Goal: Task Accomplishment & Management: Use online tool/utility

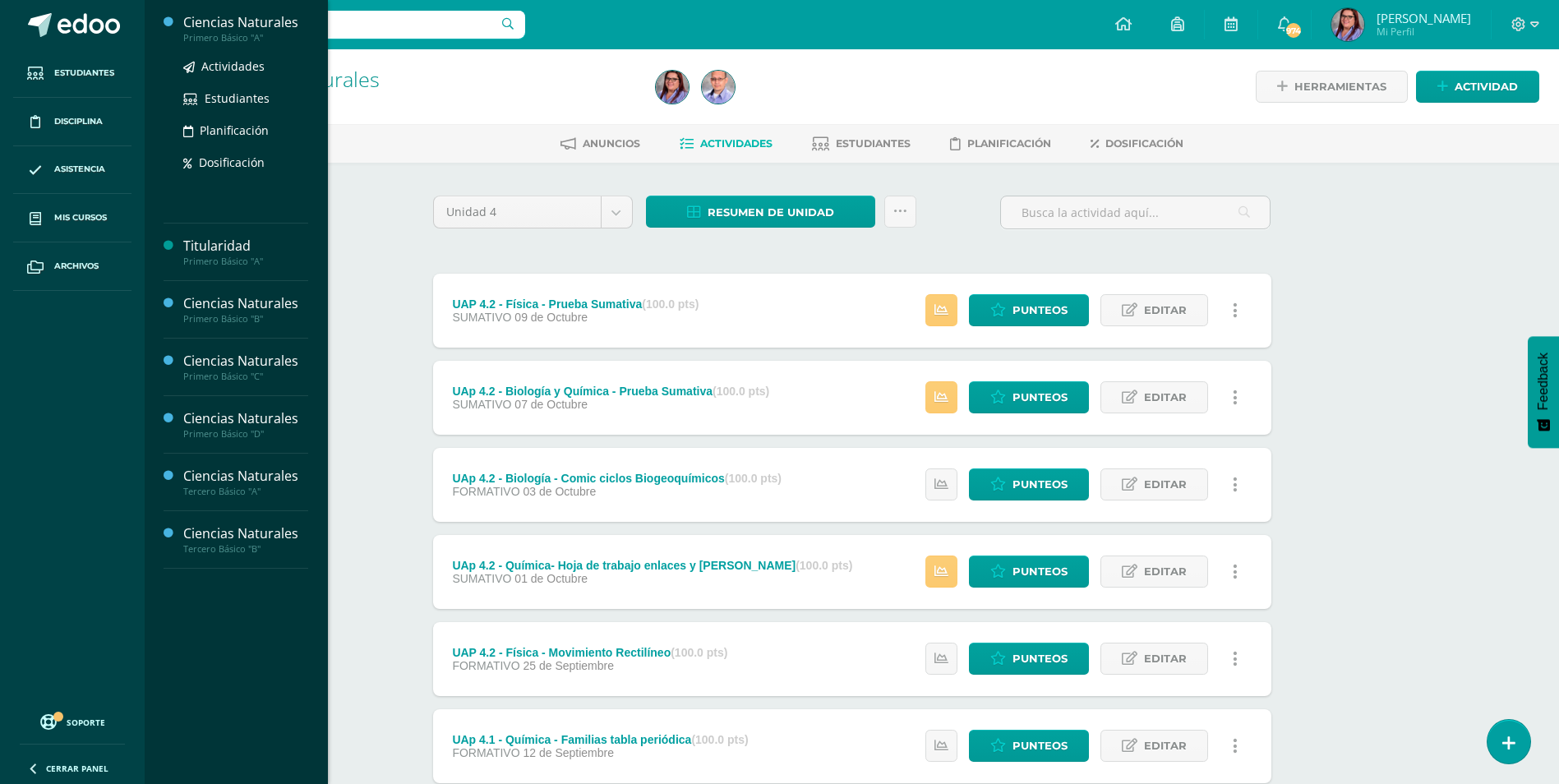
click at [211, 22] on div "Ciencias Naturales" at bounding box center [246, 22] width 125 height 19
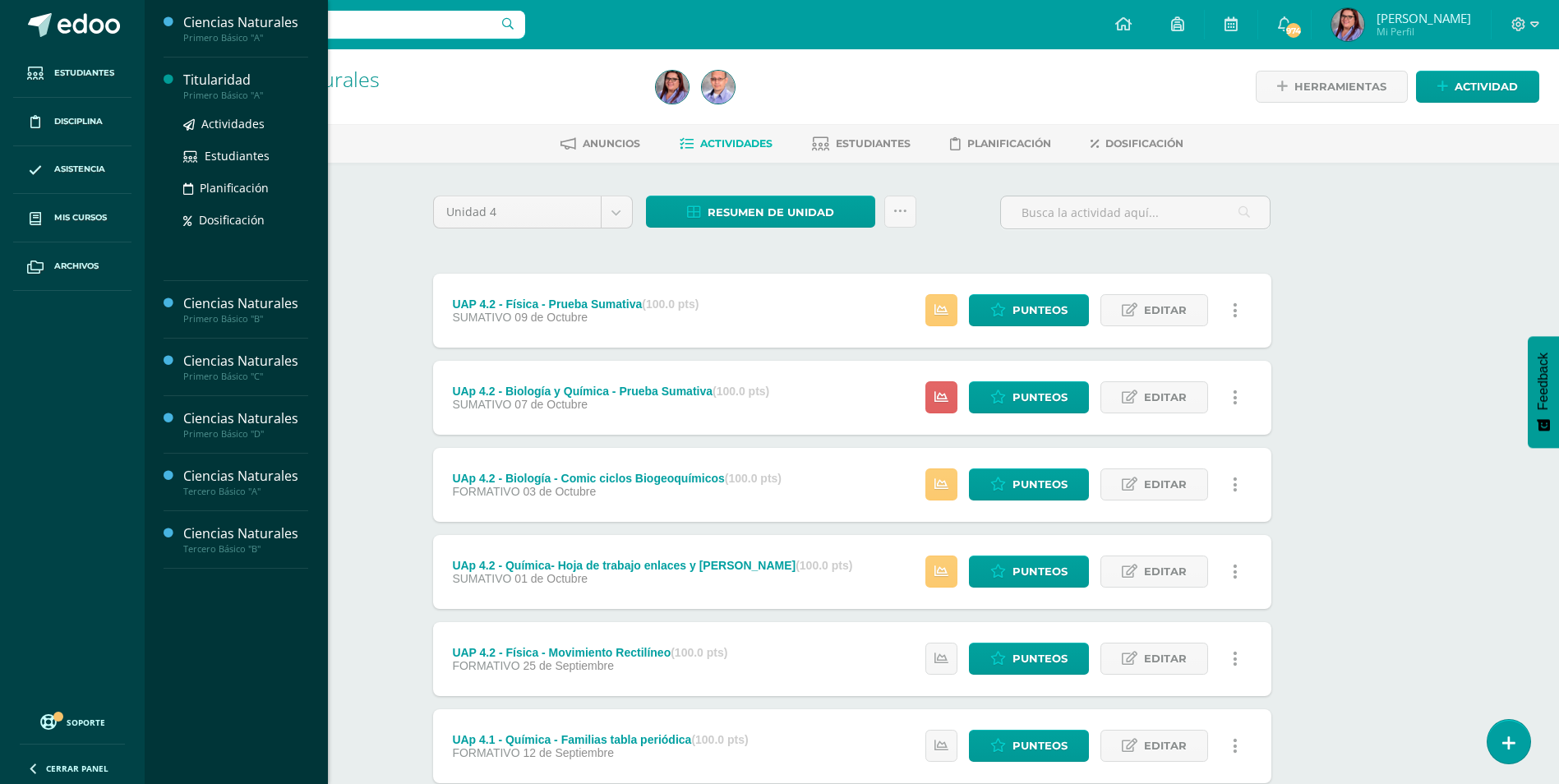
click at [245, 83] on div "Titularidad" at bounding box center [246, 79] width 125 height 19
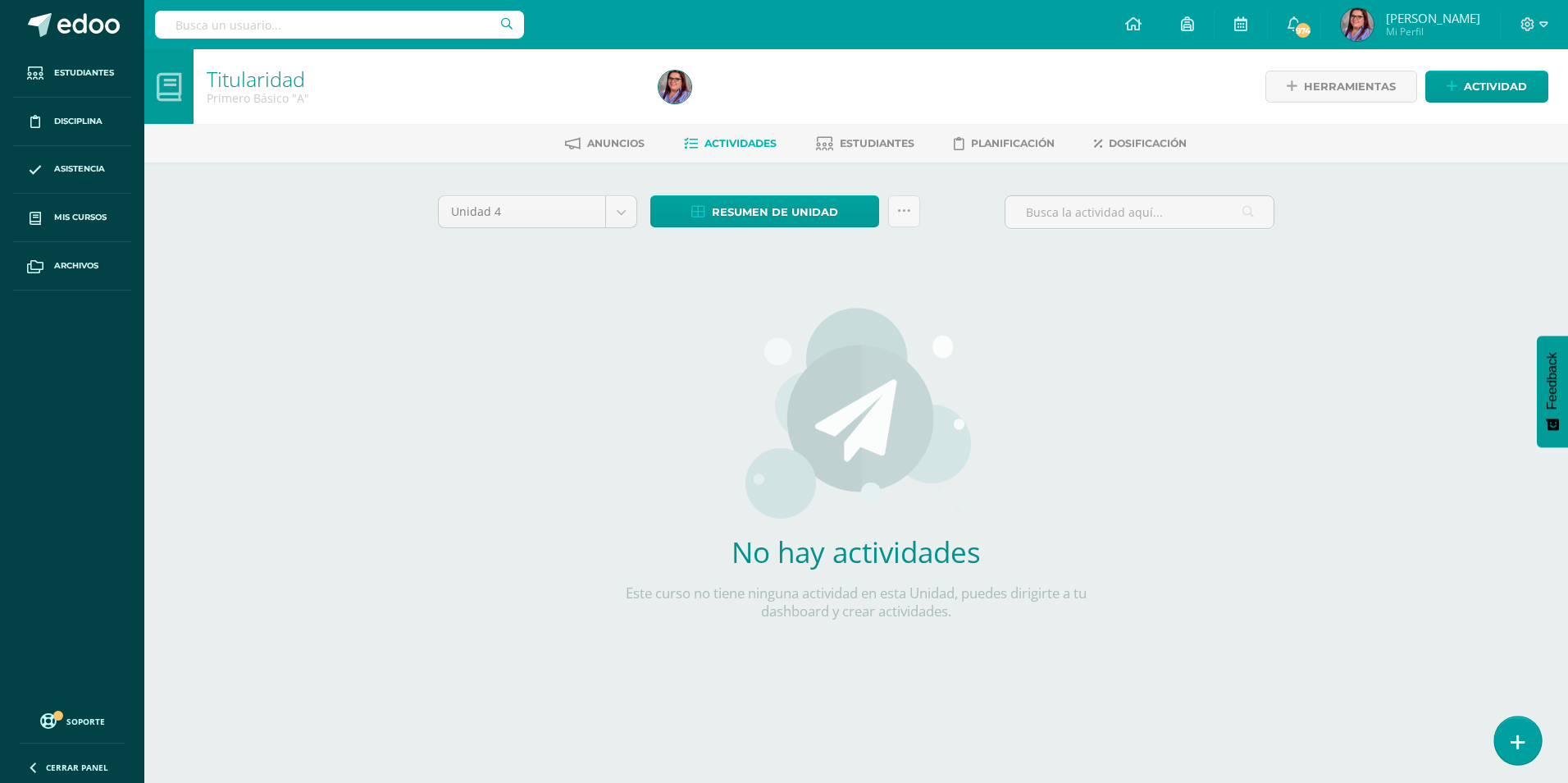
click at [1527, 744] on link at bounding box center [1518, 740] width 47 height 48
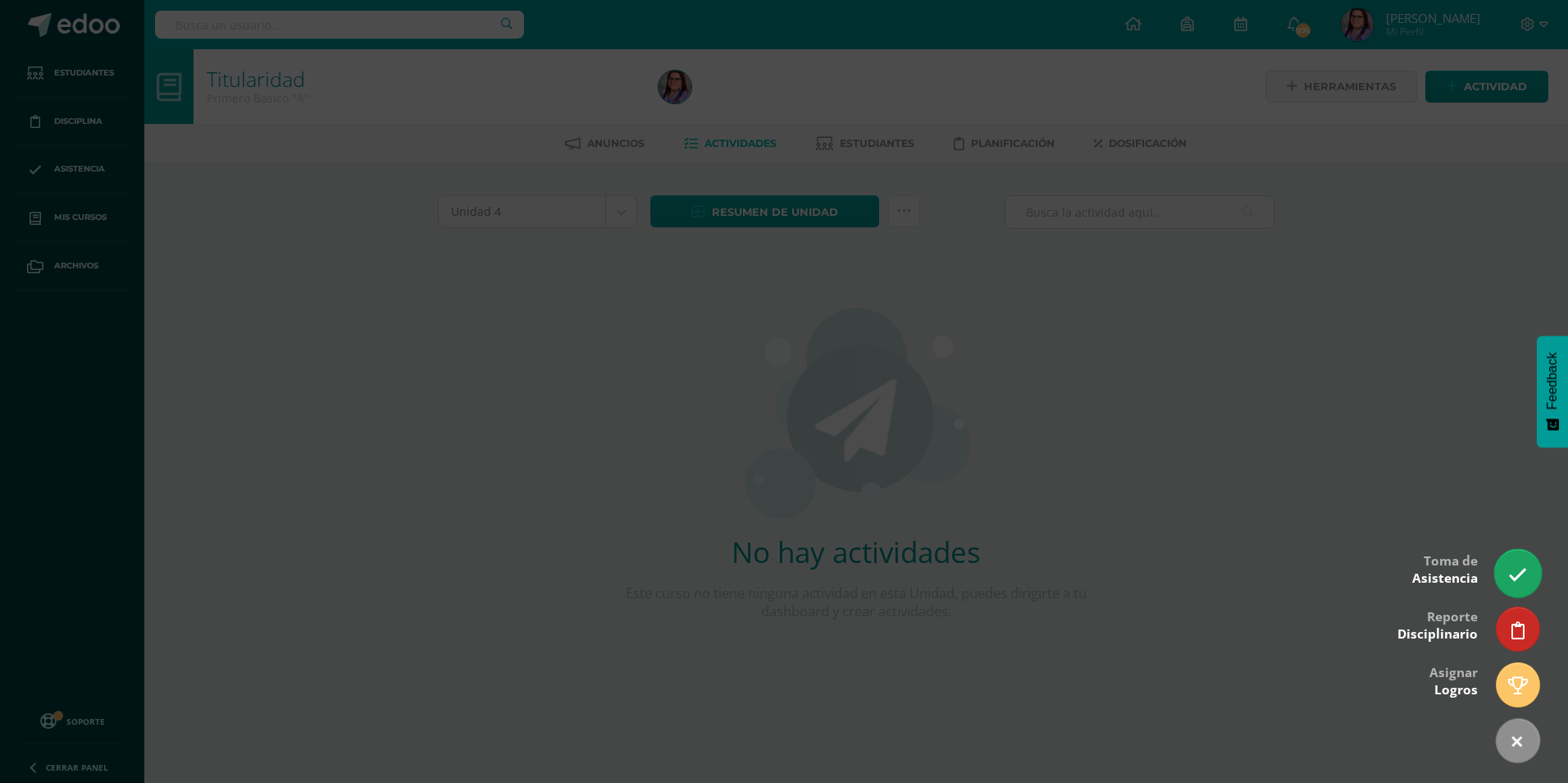
click at [1523, 568] on icon at bounding box center [1518, 574] width 19 height 19
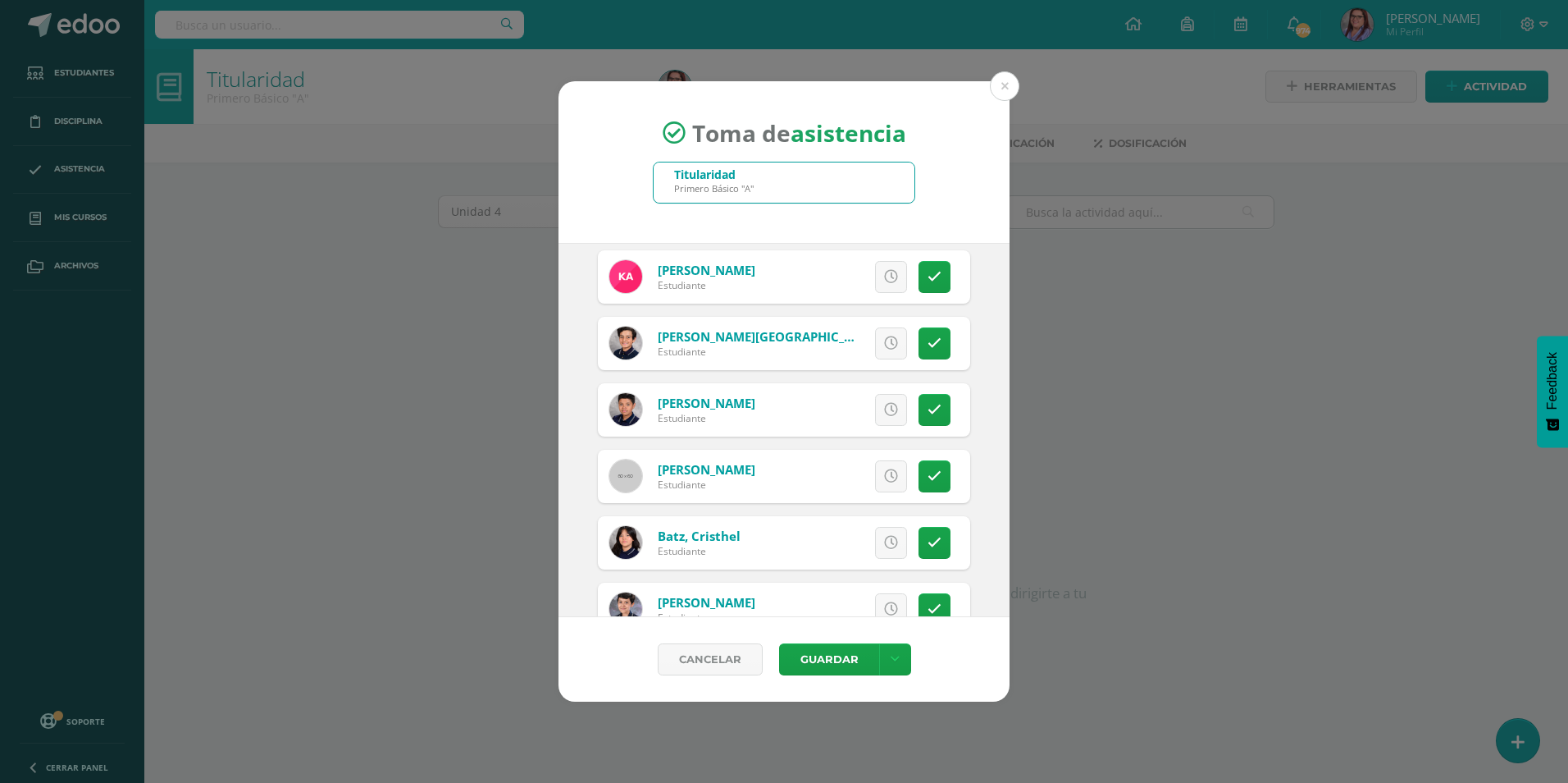
scroll to position [164, 0]
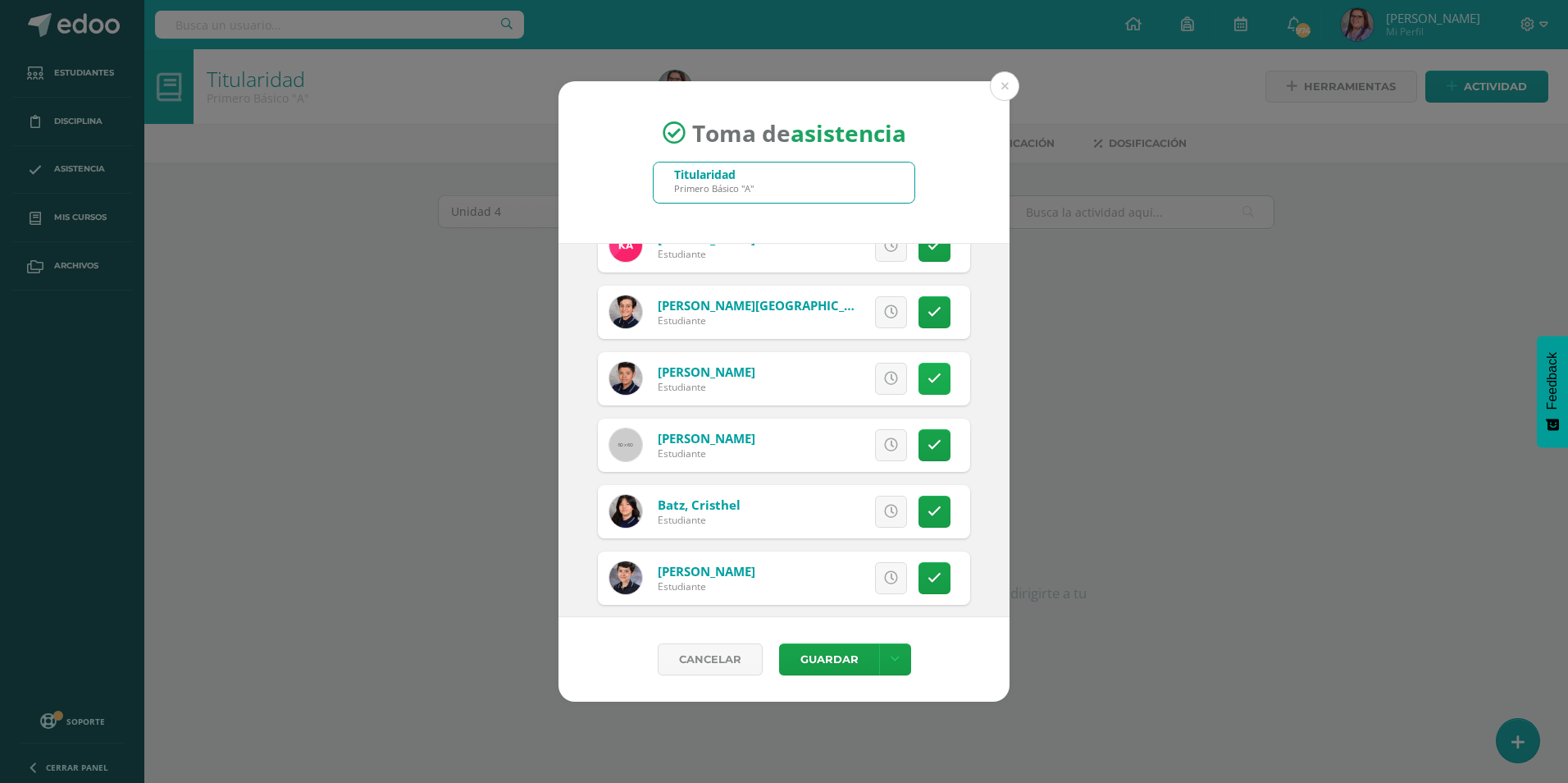
click at [928, 373] on icon at bounding box center [935, 378] width 14 height 14
click at [928, 445] on icon at bounding box center [935, 444] width 14 height 14
click at [936, 447] on link at bounding box center [935, 445] width 32 height 32
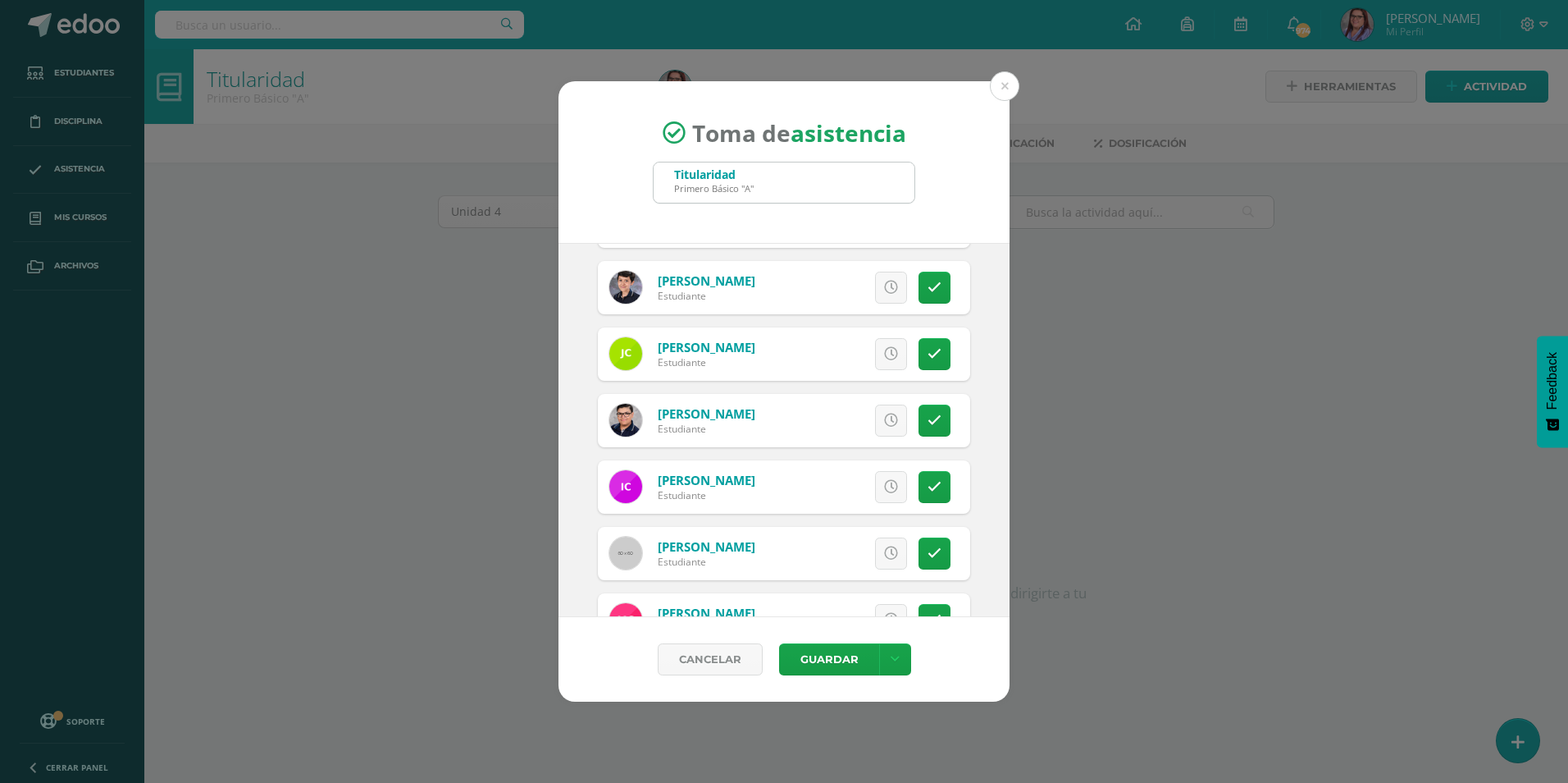
scroll to position [492, 0]
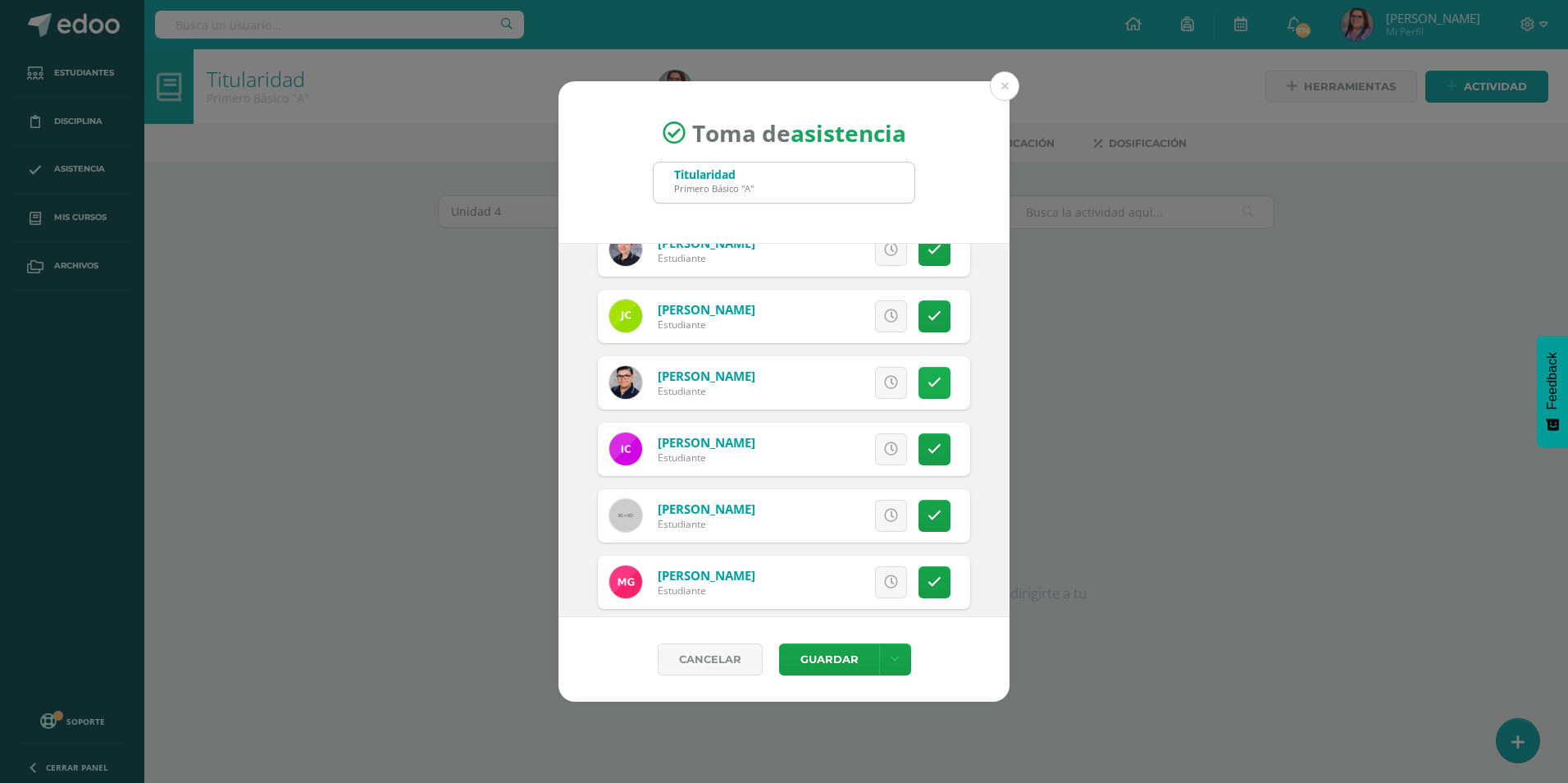
click at [928, 387] on icon at bounding box center [935, 382] width 14 height 14
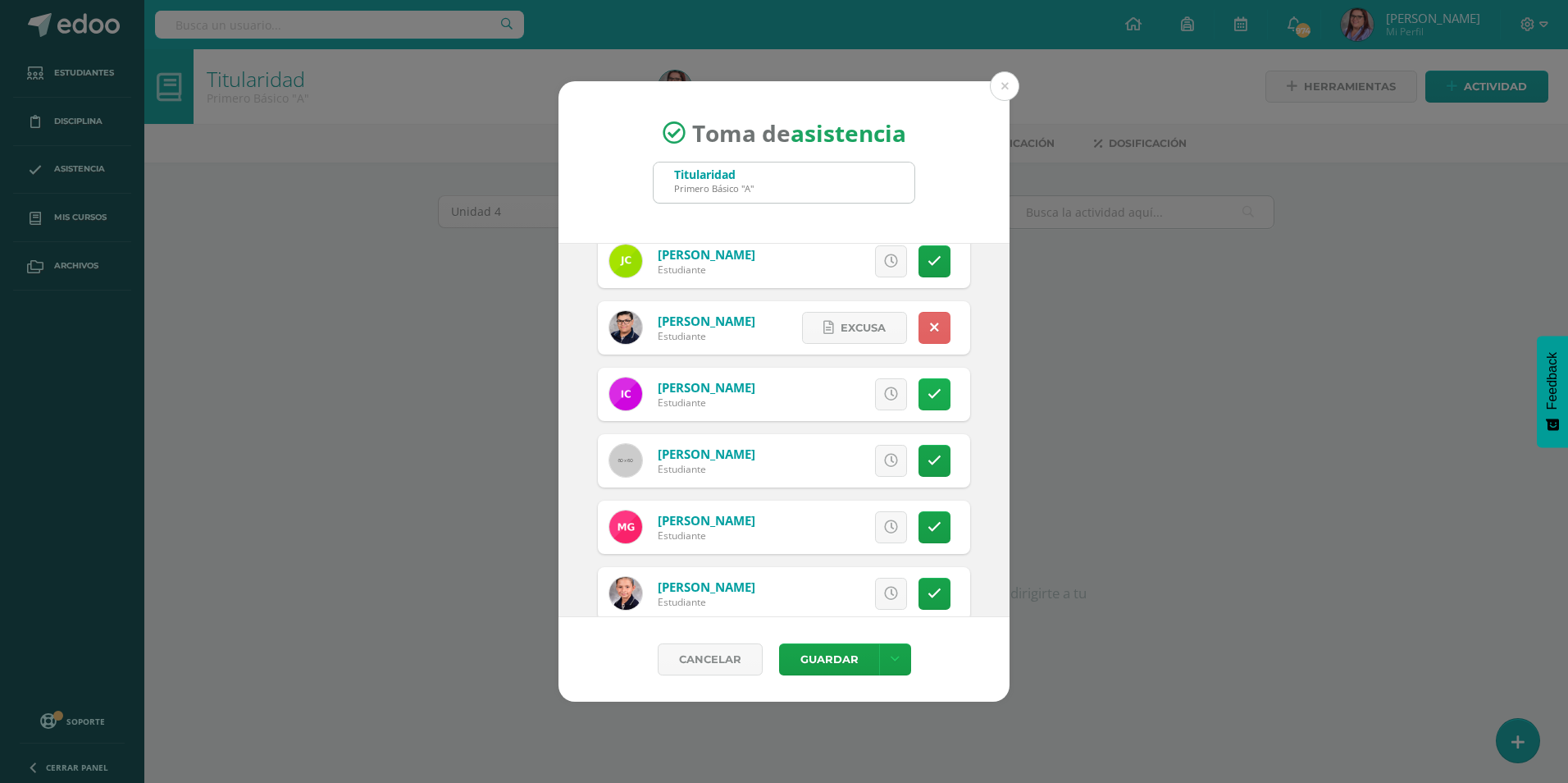
scroll to position [574, 0]
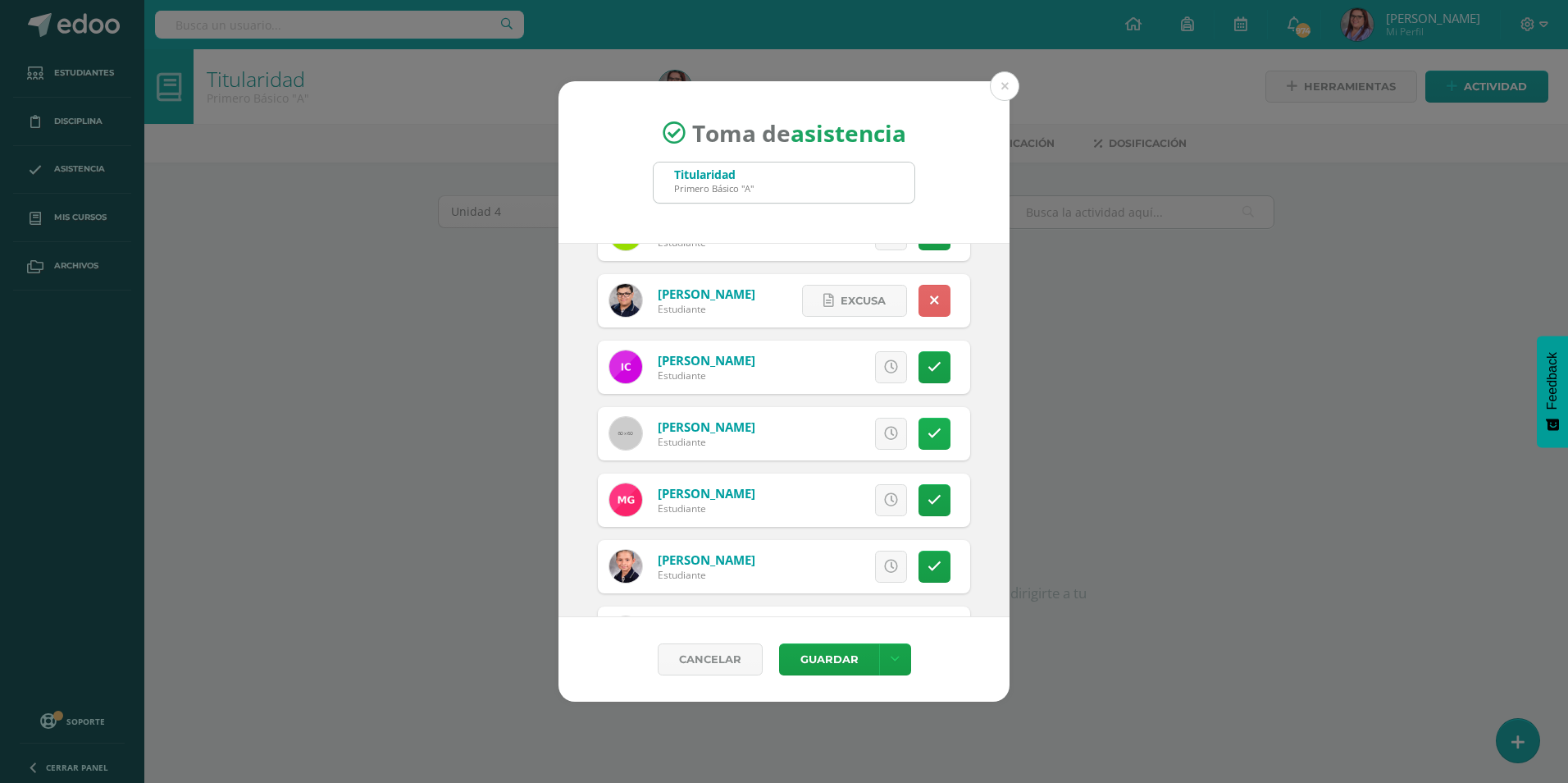
click at [936, 425] on link at bounding box center [935, 434] width 32 height 32
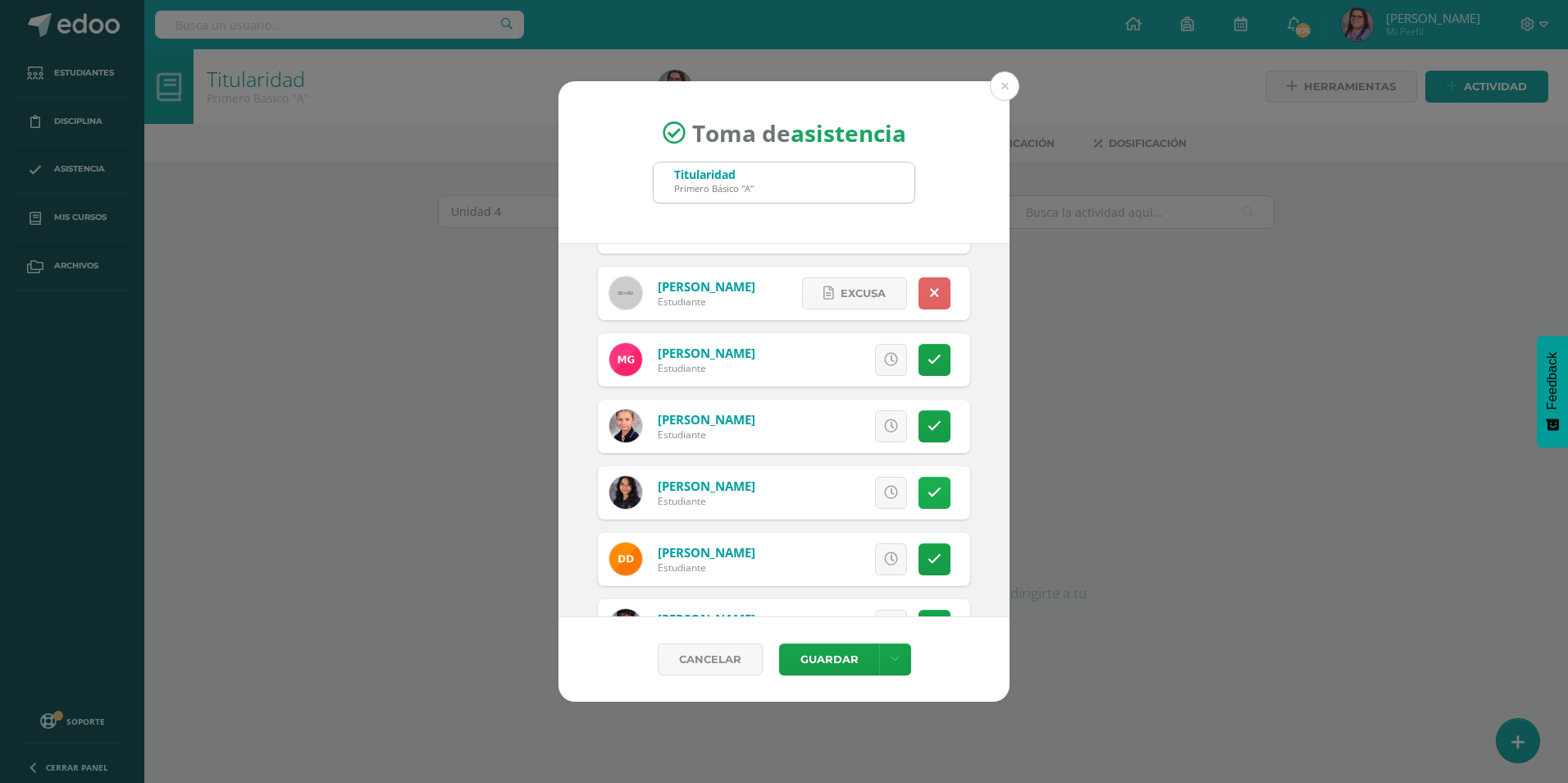
scroll to position [738, 0]
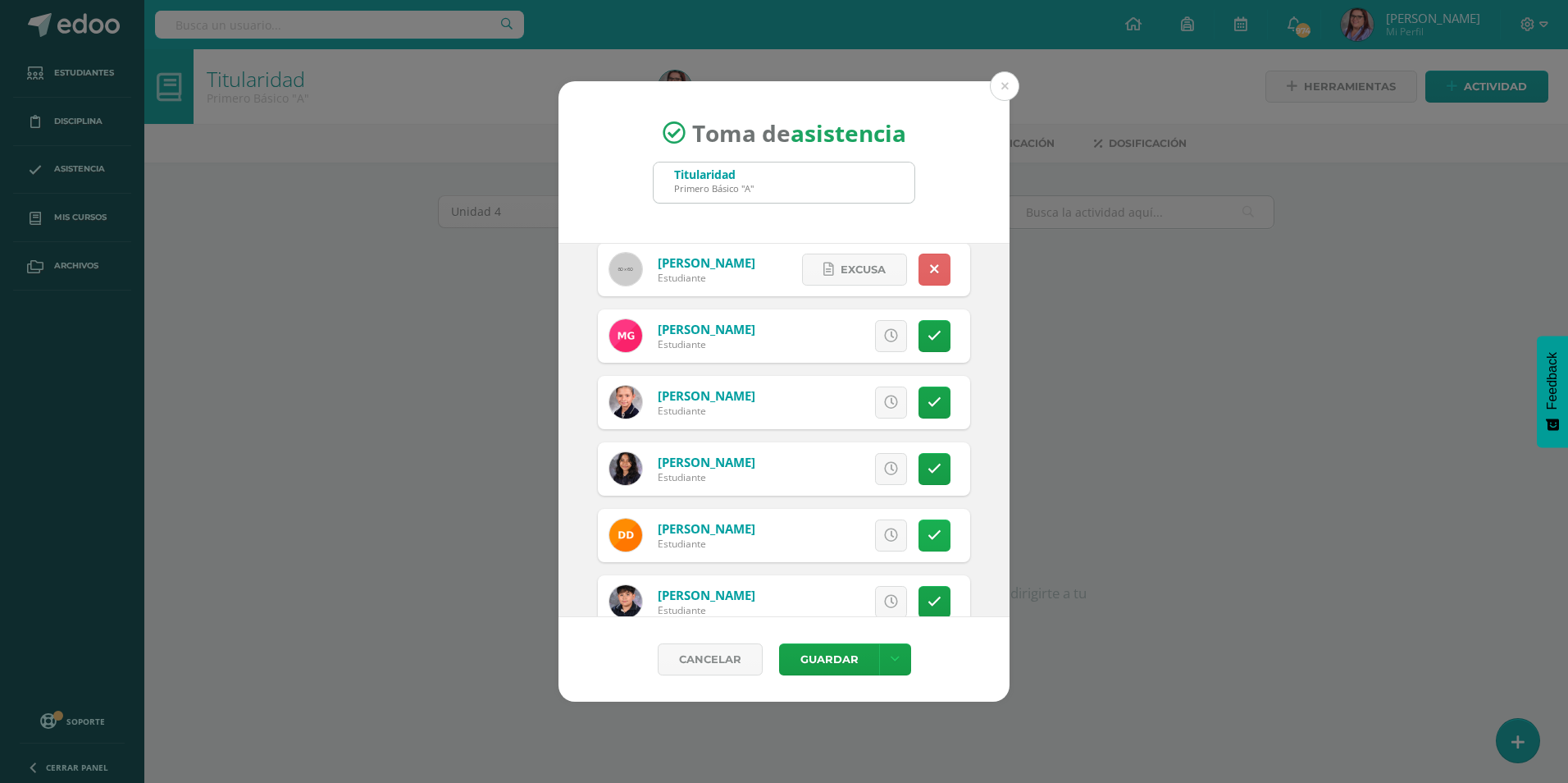
click at [930, 529] on link at bounding box center [935, 535] width 32 height 32
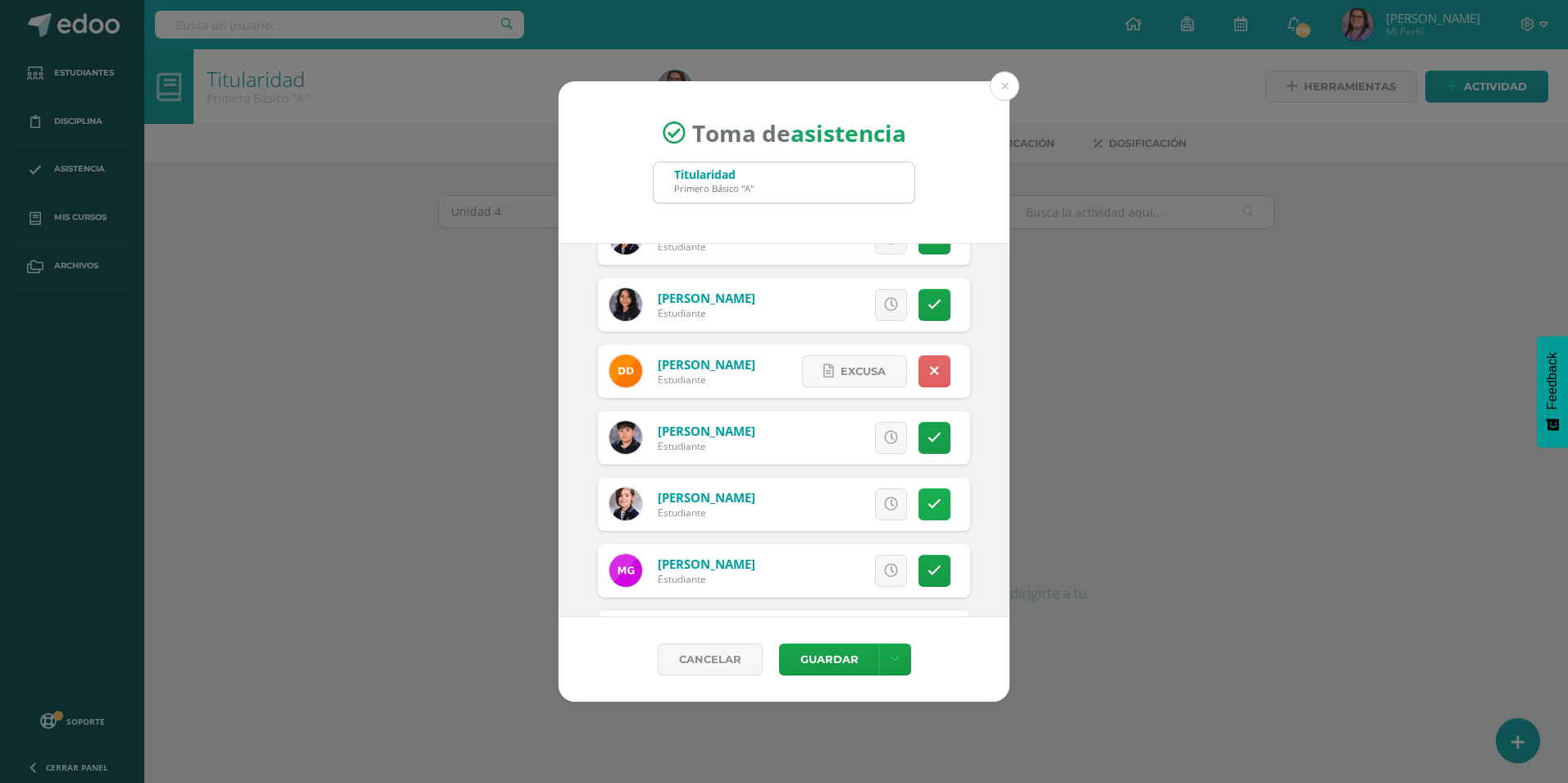
scroll to position [985, 0]
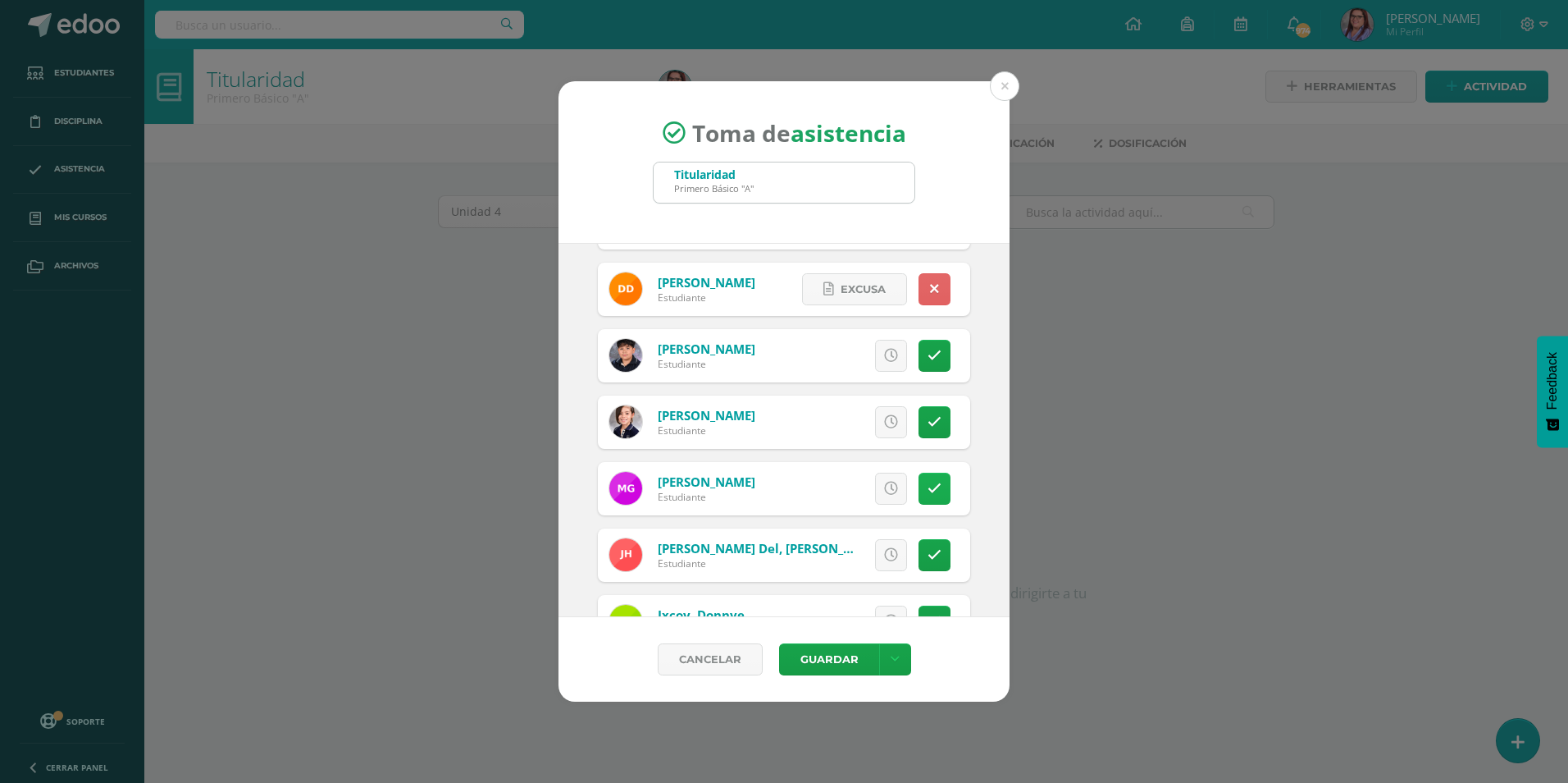
click at [928, 487] on icon at bounding box center [935, 488] width 14 height 14
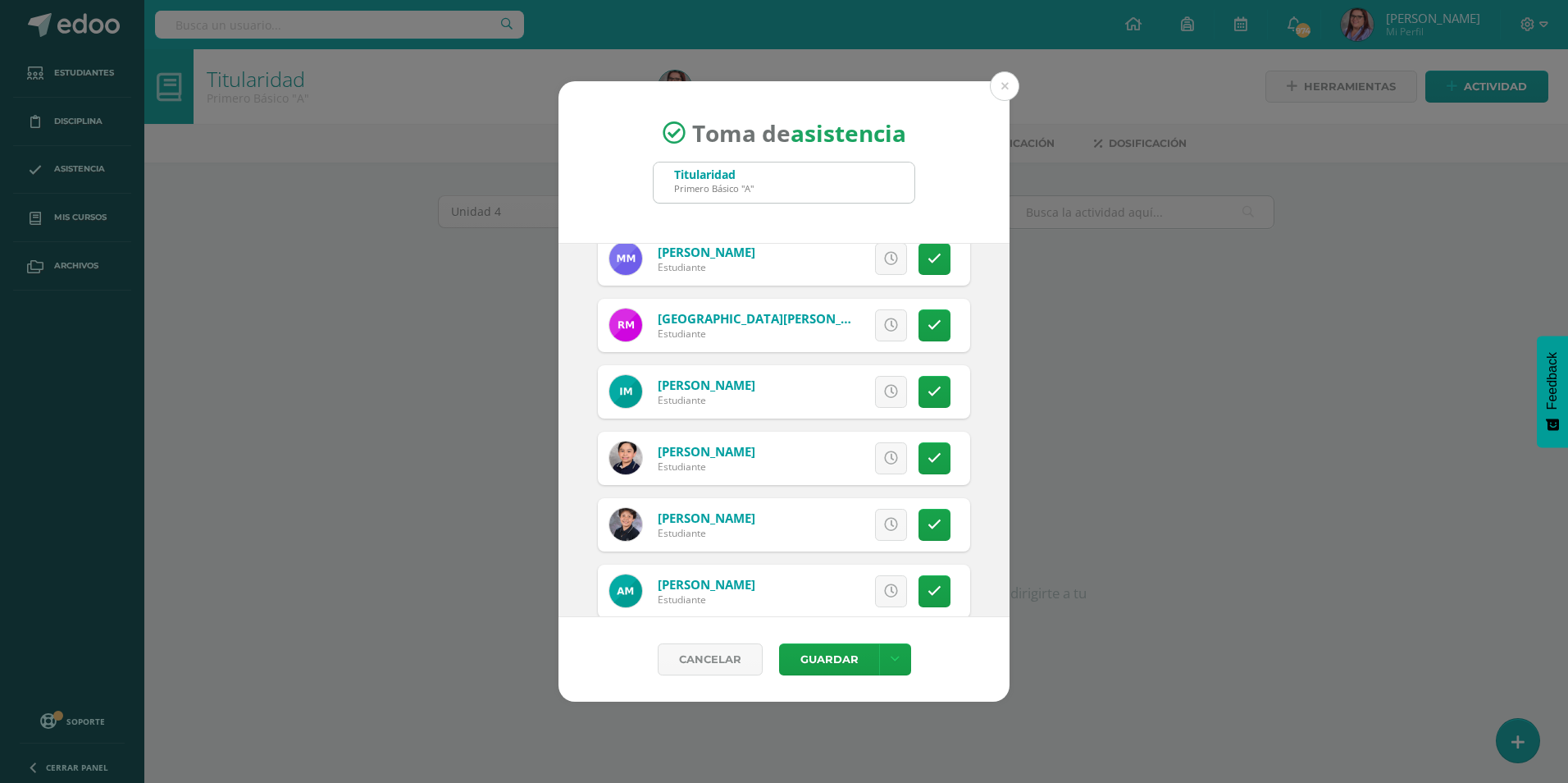
scroll to position [1641, 0]
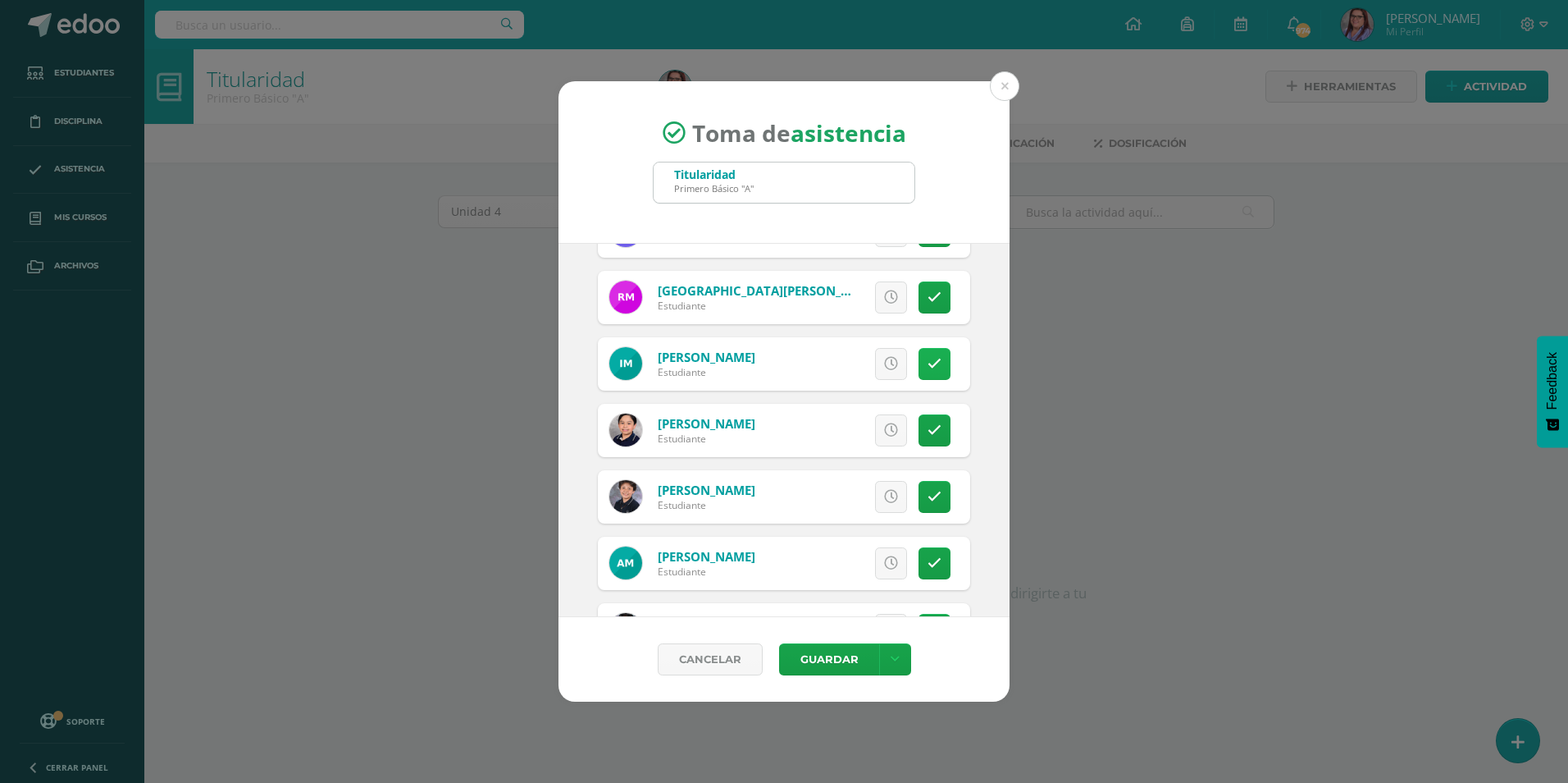
click at [929, 357] on icon at bounding box center [935, 363] width 14 height 14
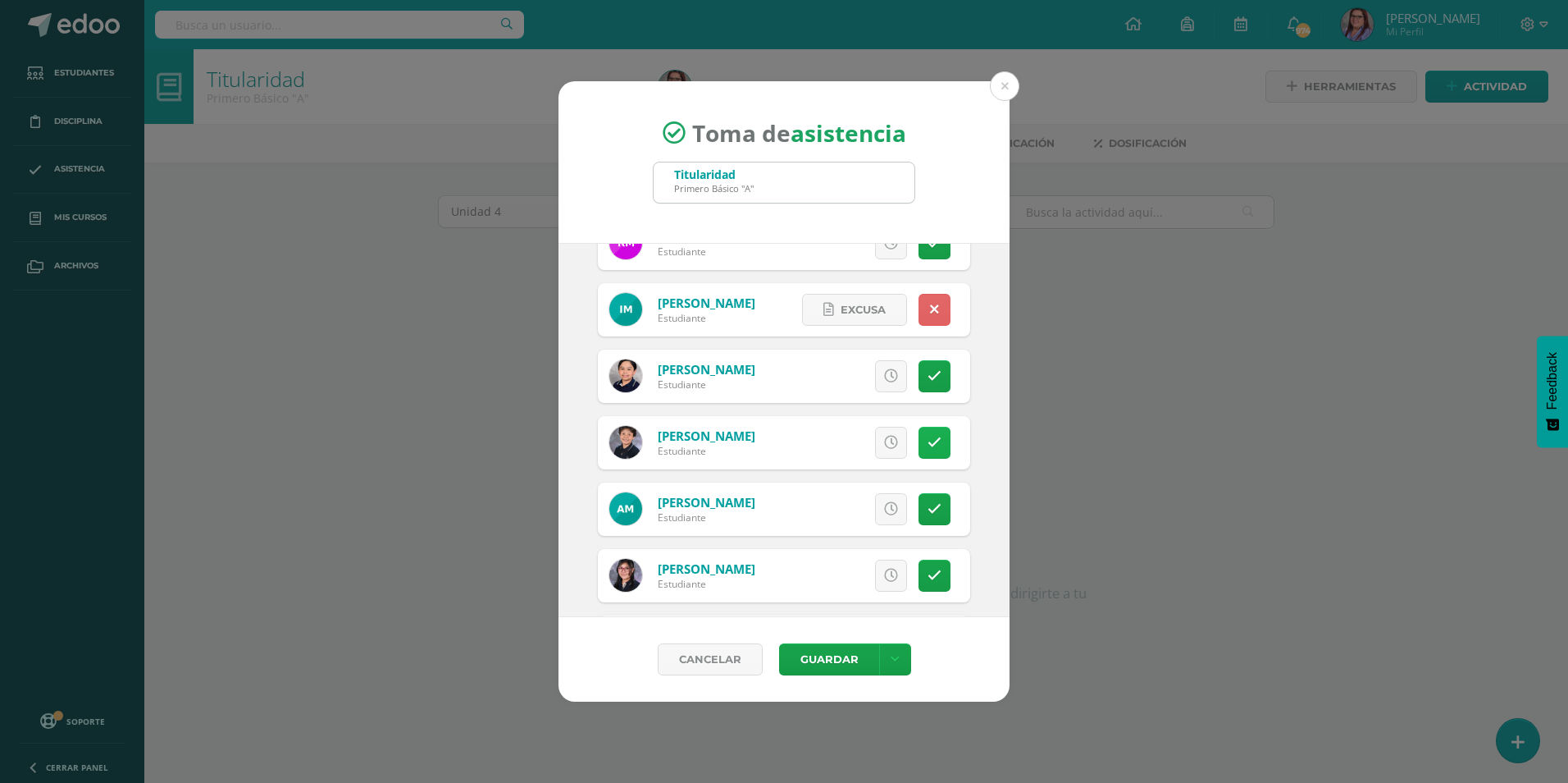
scroll to position [1723, 0]
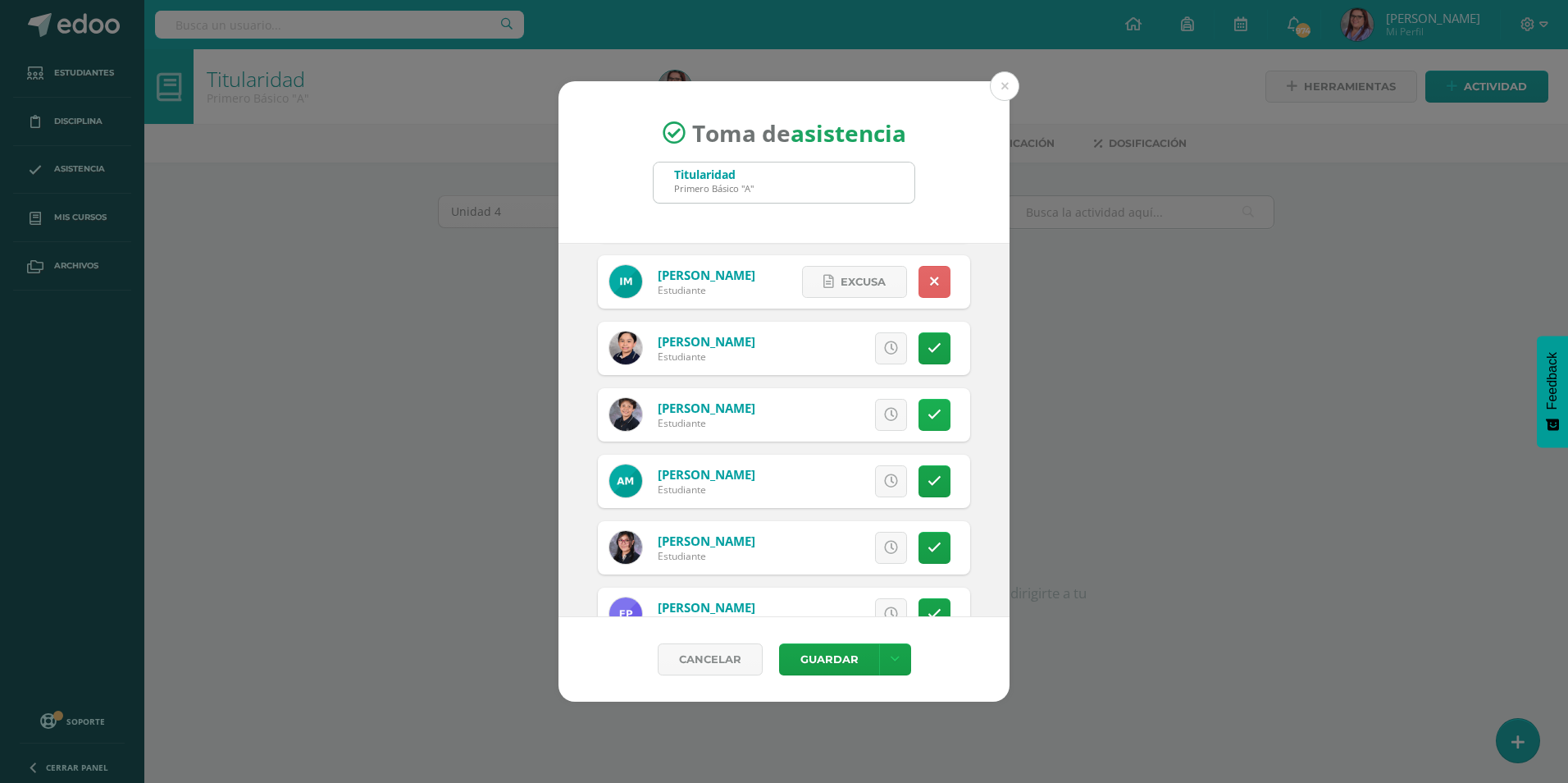
click at [928, 486] on icon at bounding box center [935, 481] width 14 height 14
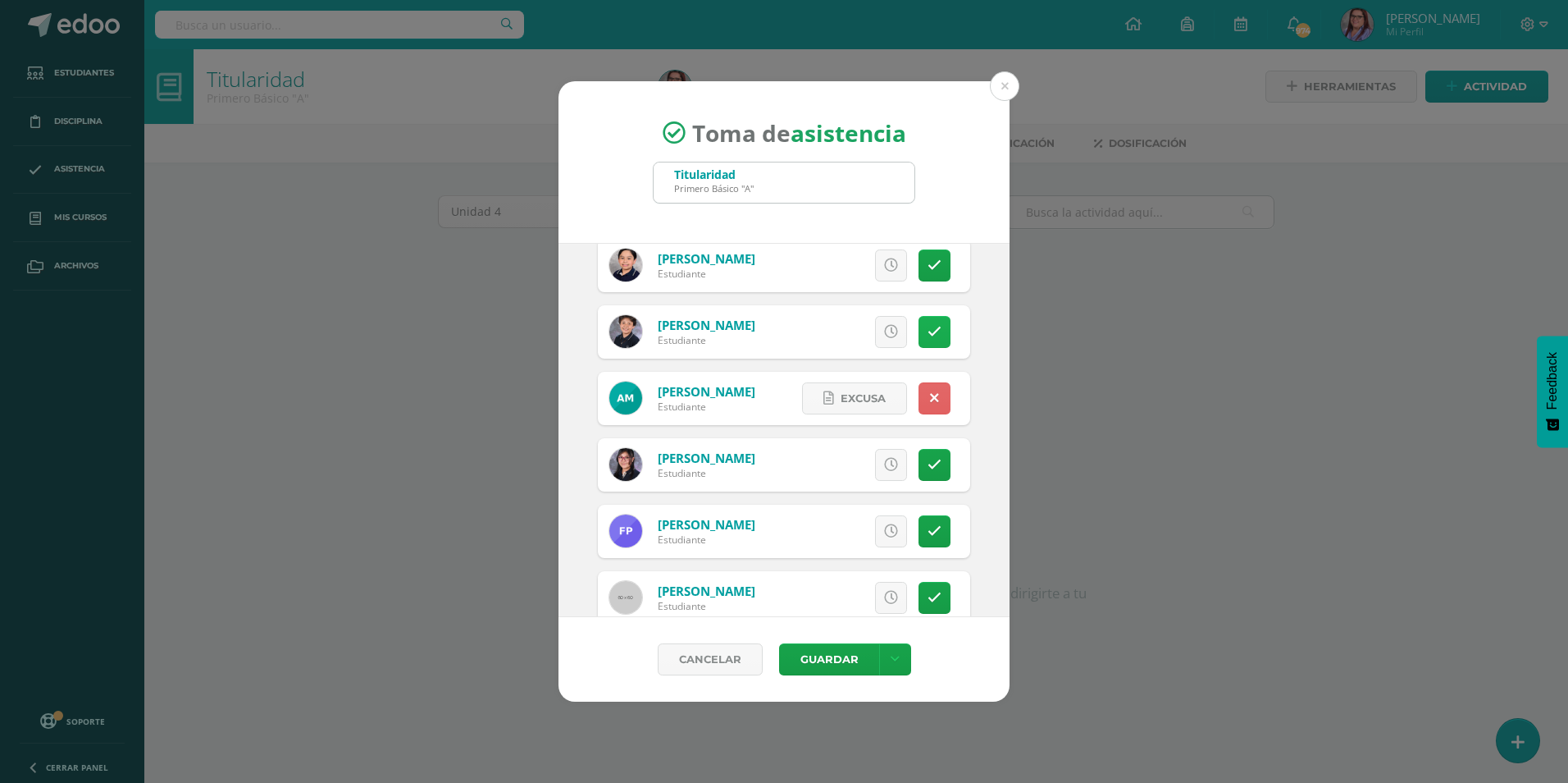
scroll to position [1887, 0]
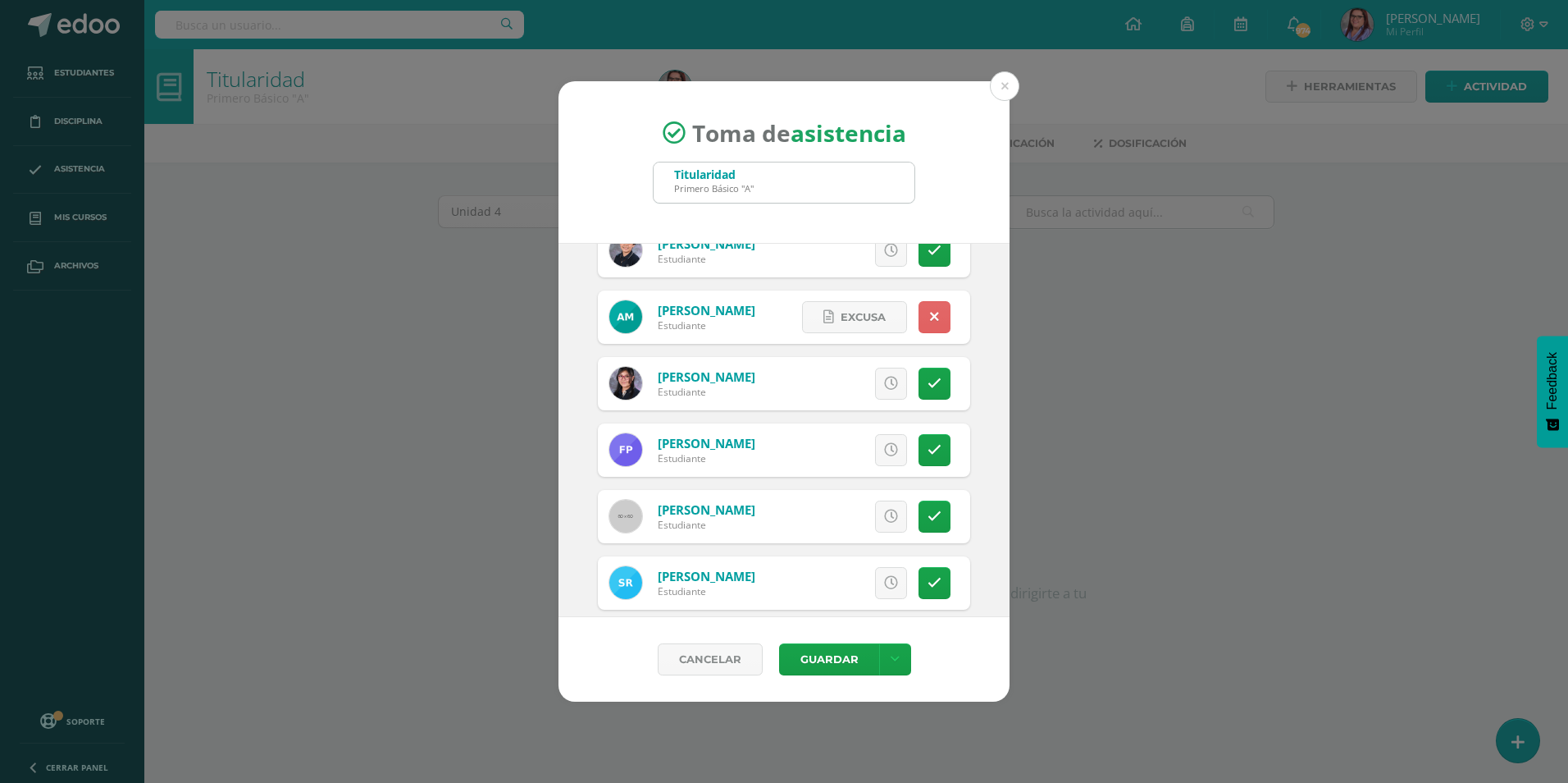
click at [918, 500] on div "Excusa Detalles sobre excusa: Añadir excusa a todas las inasistencias del día C…" at bounding box center [852, 516] width 236 height 54
click at [928, 510] on icon at bounding box center [935, 516] width 14 height 14
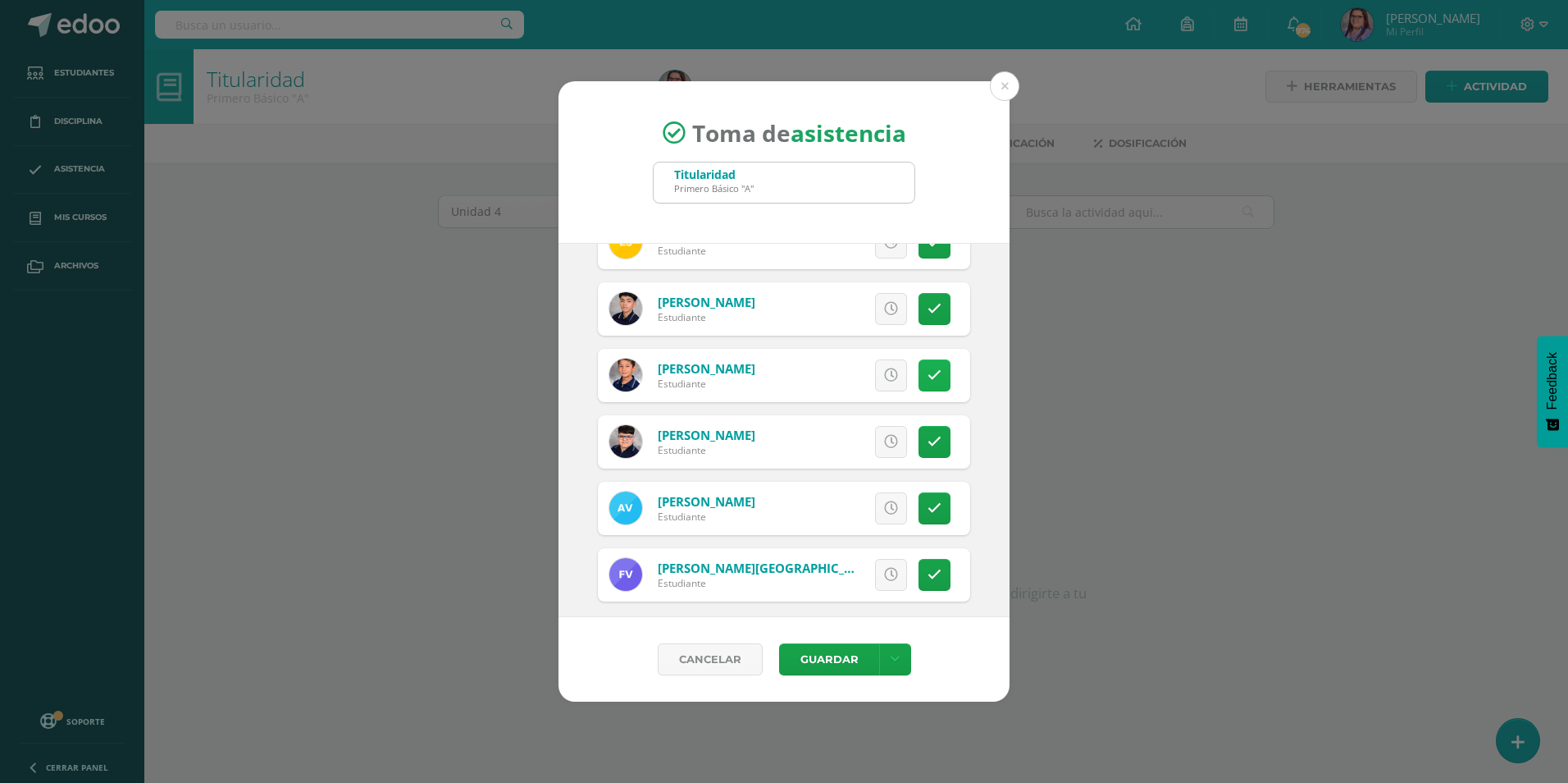
scroll to position [2372, 0]
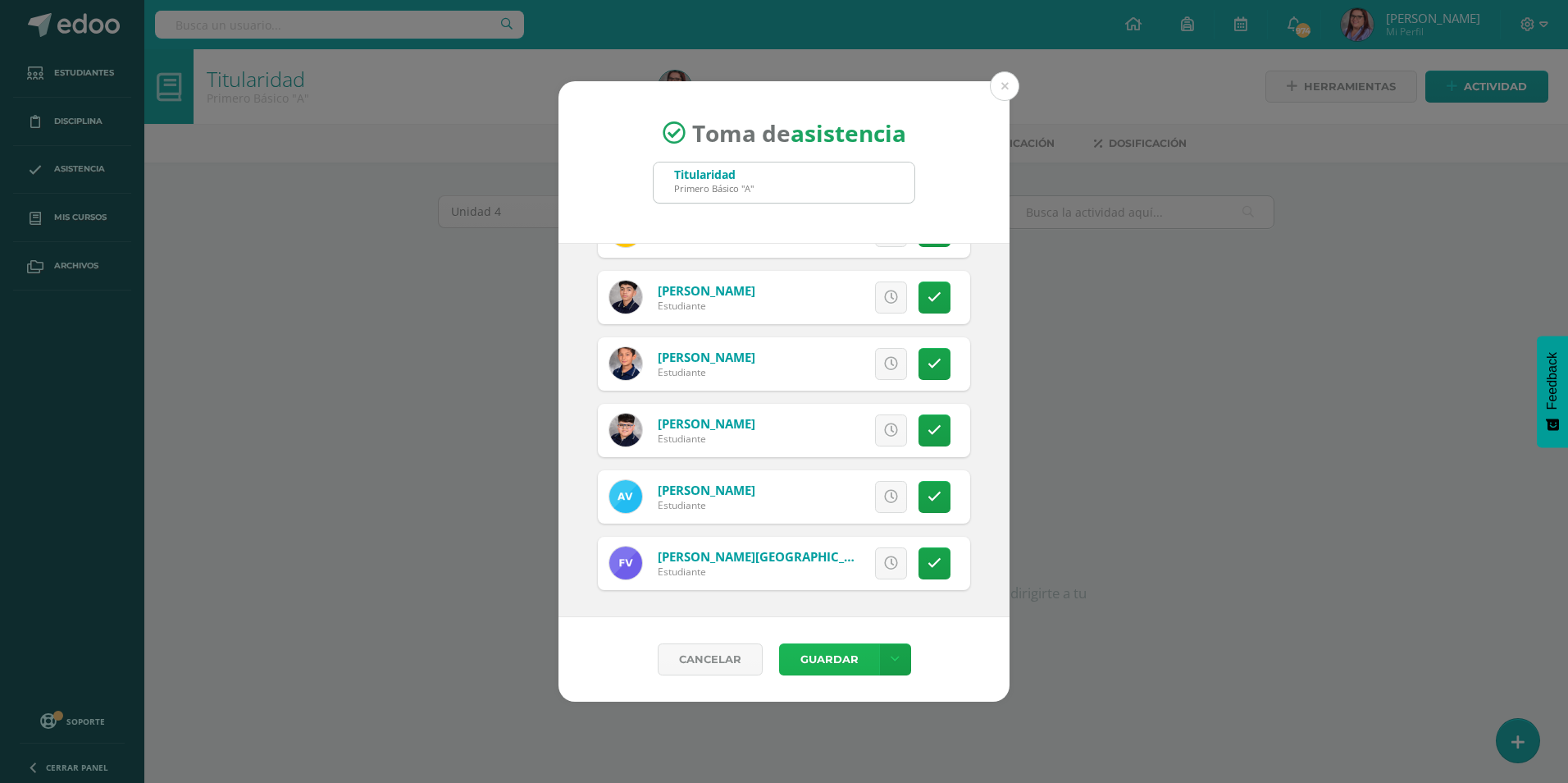
drag, startPoint x: 836, startPoint y: 662, endPoint x: 409, endPoint y: 730, distance: 432.4
click at [411, 730] on div "Toma de asistencia Titularidad Primero Básico "A" 2025-10-15 October, 2025 Mo T…" at bounding box center [784, 392] width 1568 height 783
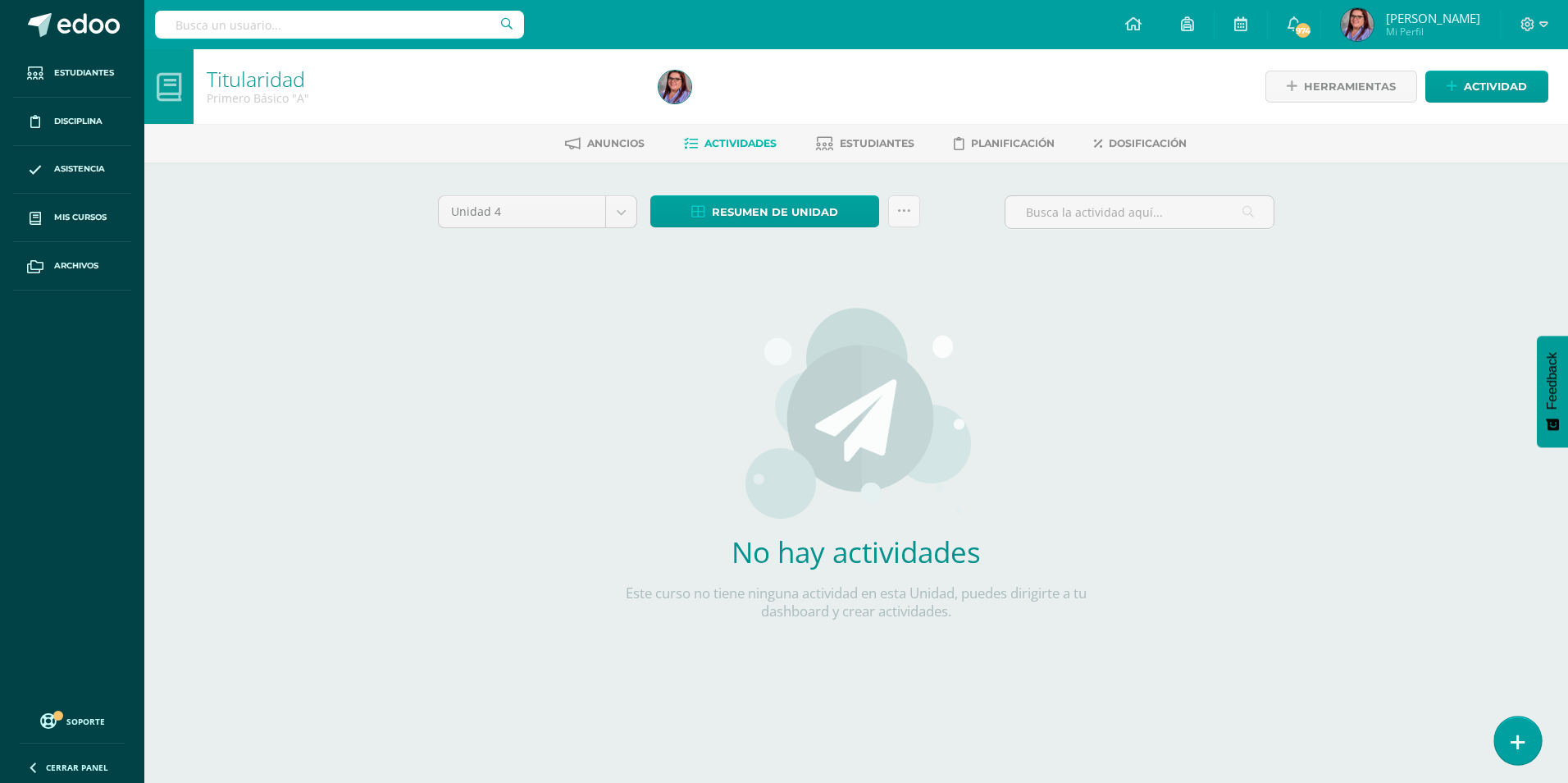
click at [1513, 747] on icon at bounding box center [1518, 742] width 15 height 19
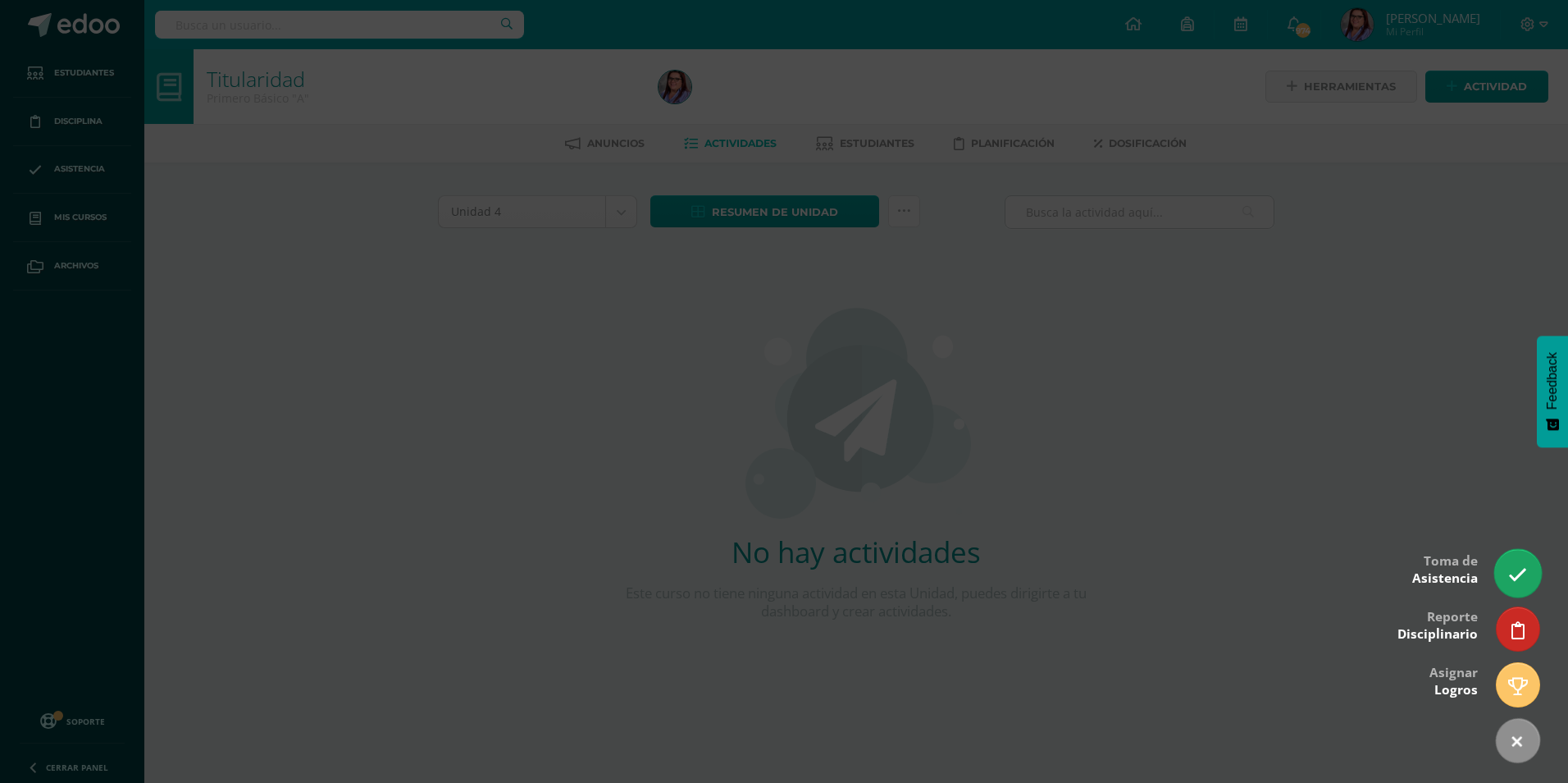
click at [1532, 562] on link at bounding box center [1518, 573] width 47 height 48
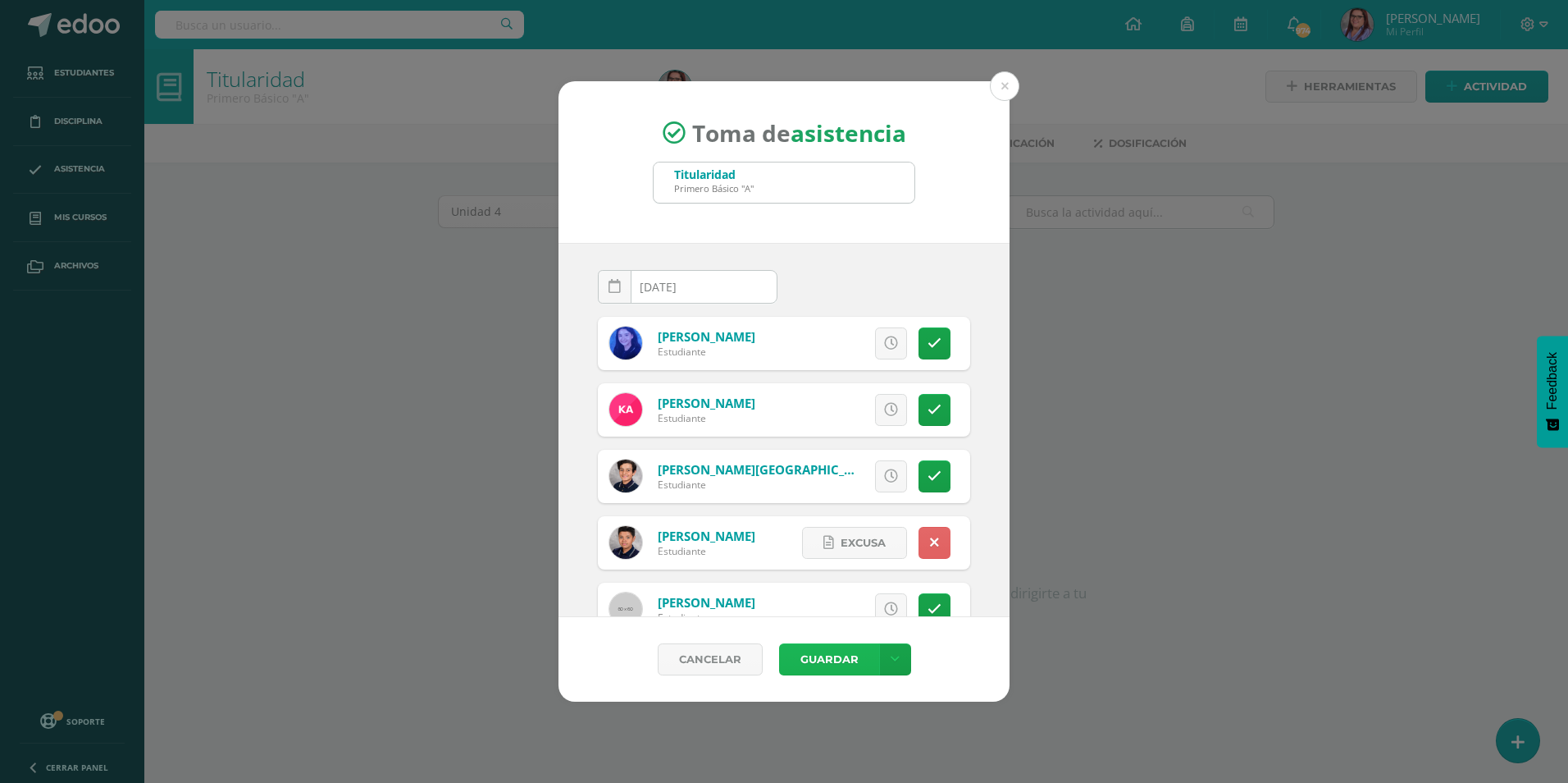
click at [855, 657] on button "Guardar" at bounding box center [829, 659] width 100 height 32
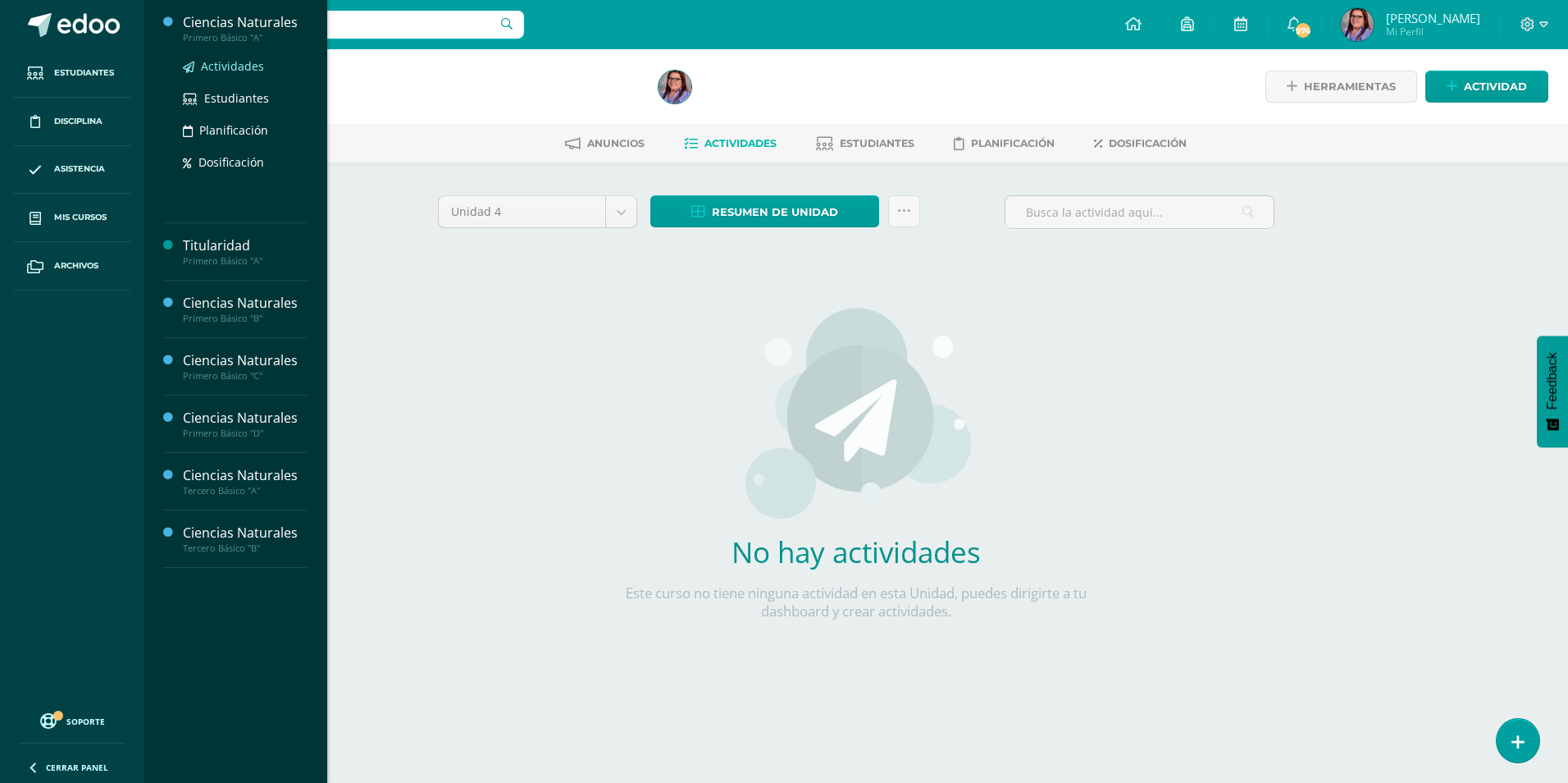
click at [239, 62] on span "Actividades" at bounding box center [232, 66] width 63 height 16
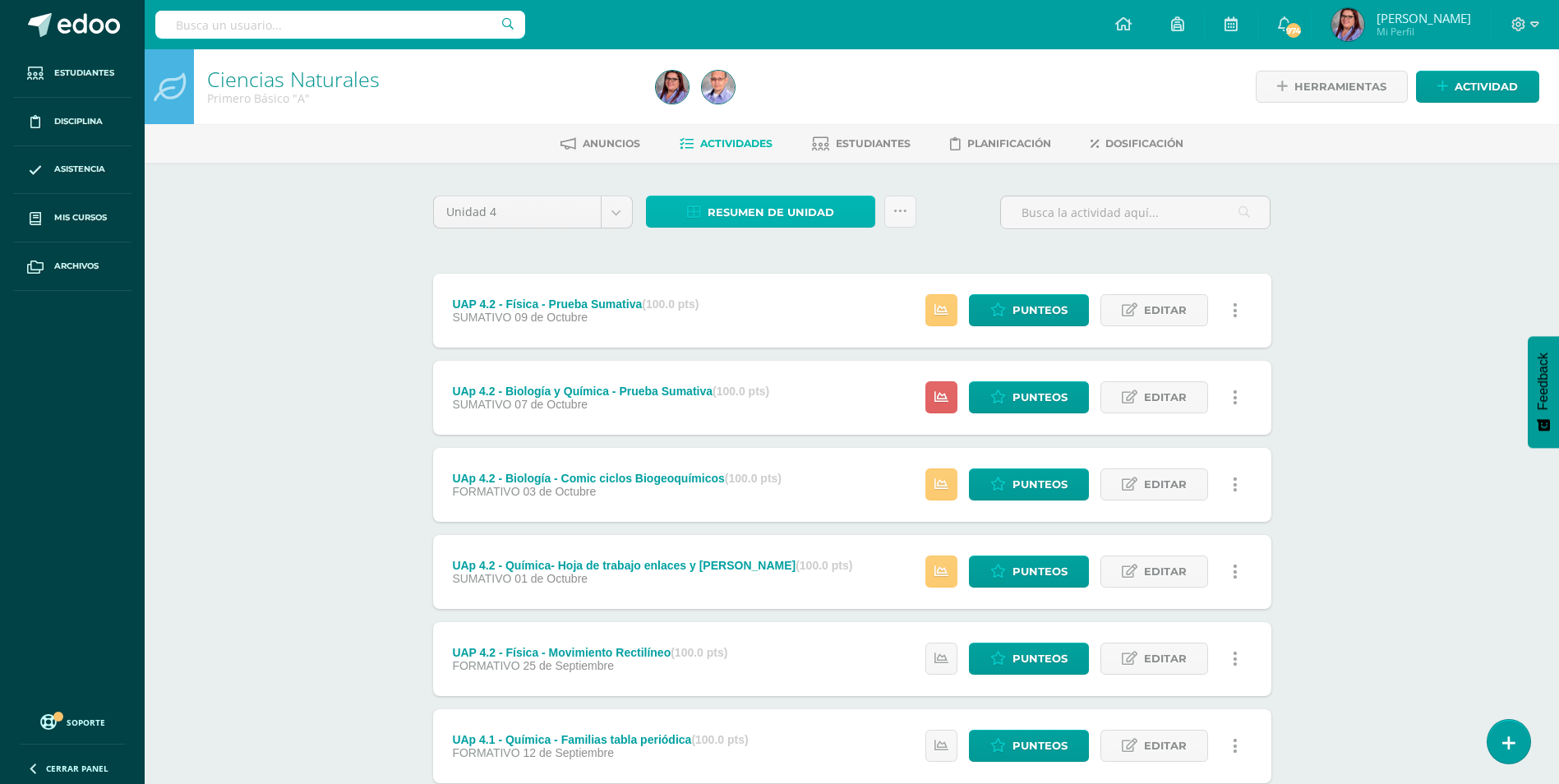
click at [769, 205] on span "Resumen de unidad" at bounding box center [770, 212] width 127 height 31
